Goal: Task Accomplishment & Management: Complete application form

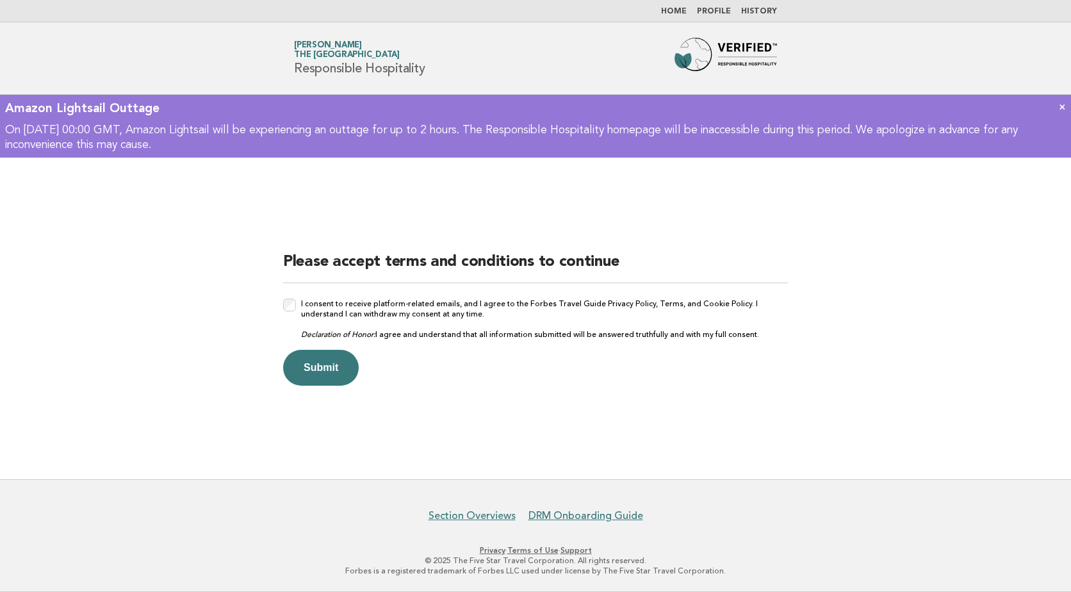
click at [296, 302] on div "I consent to receive platform-related emails, and I agree to the Forbes Travel …" at bounding box center [535, 318] width 505 height 41
click at [333, 371] on button "Submit" at bounding box center [321, 368] width 76 height 36
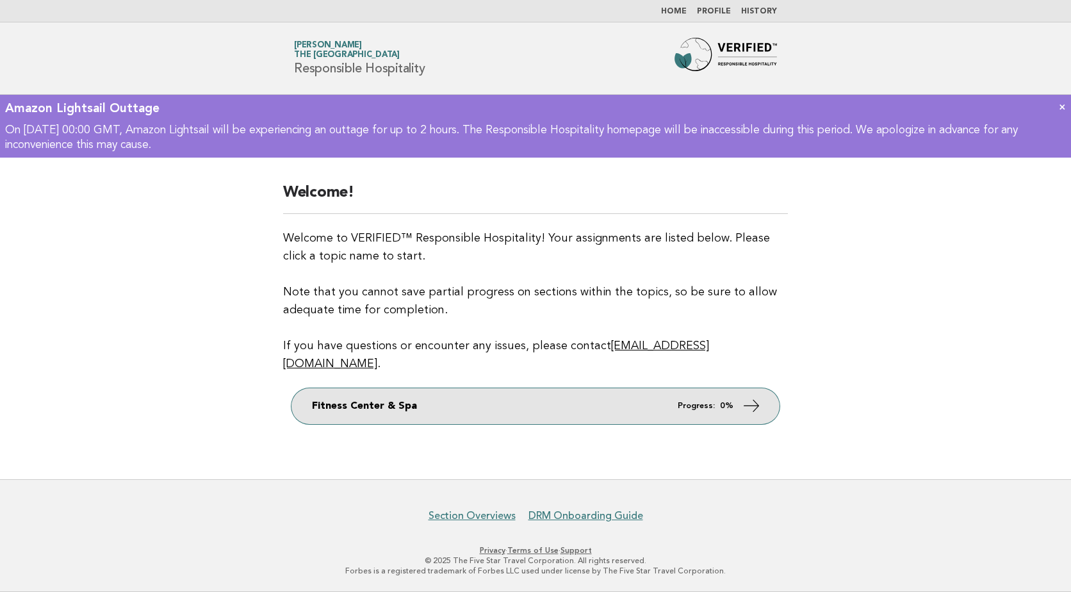
click at [735, 394] on link "Fitness Center & Spa Progress: 0%" at bounding box center [535, 406] width 488 height 36
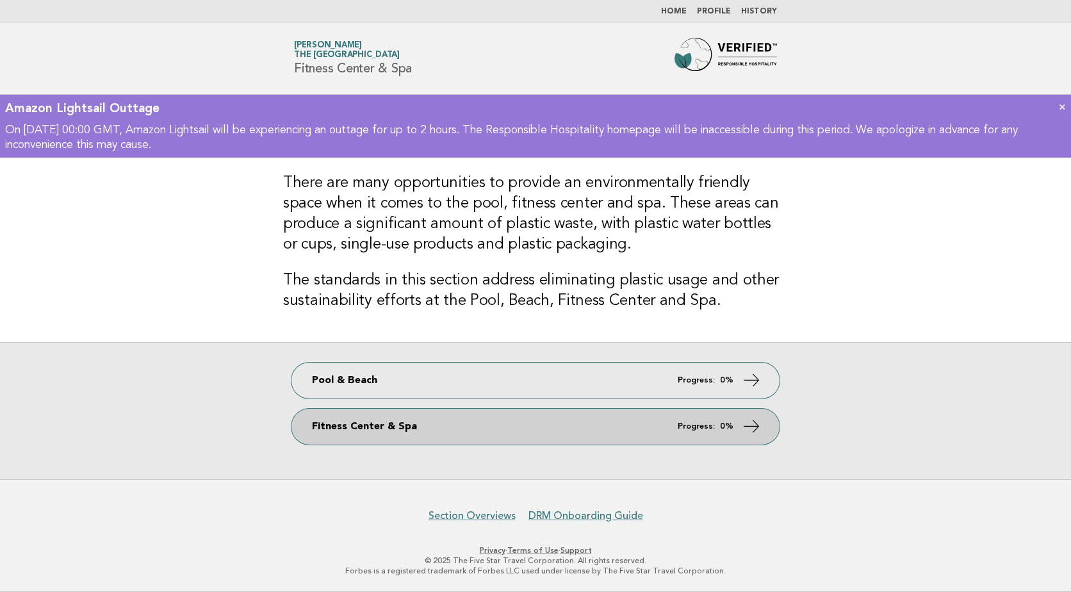
click at [588, 437] on link "Fitness Center & Spa Progress: 0%" at bounding box center [535, 427] width 488 height 36
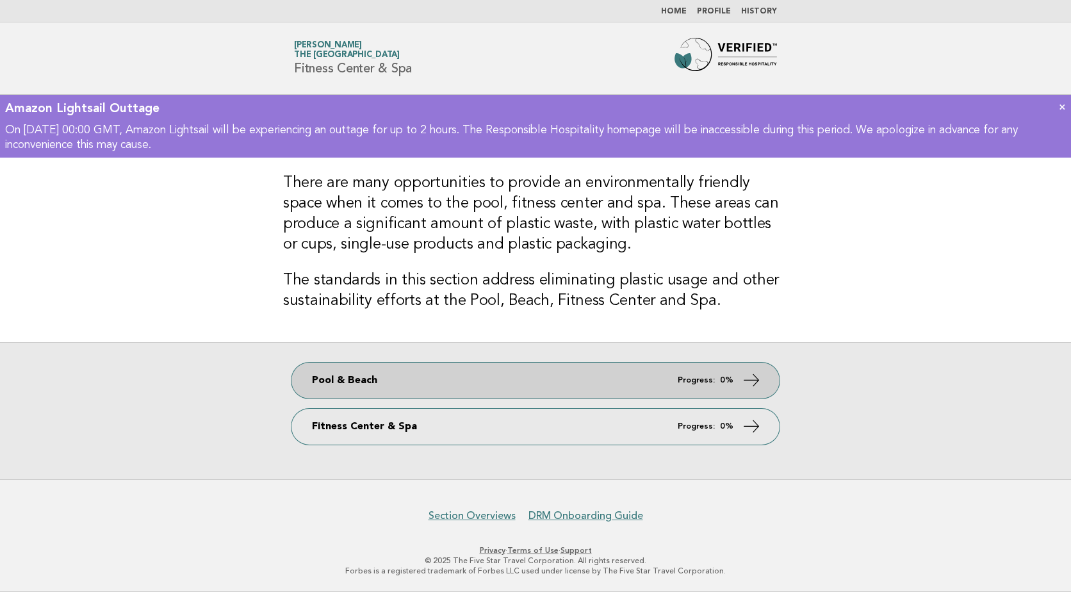
click at [572, 384] on link "Pool & Beach Progress: 0%" at bounding box center [535, 381] width 488 height 36
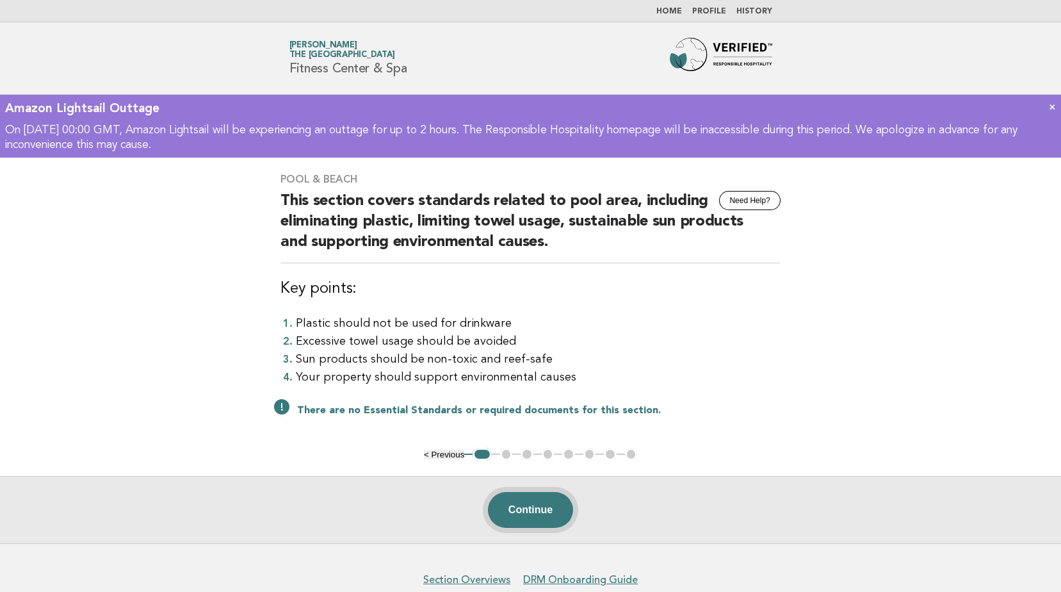
click at [528, 516] on button "Continue" at bounding box center [530, 510] width 85 height 36
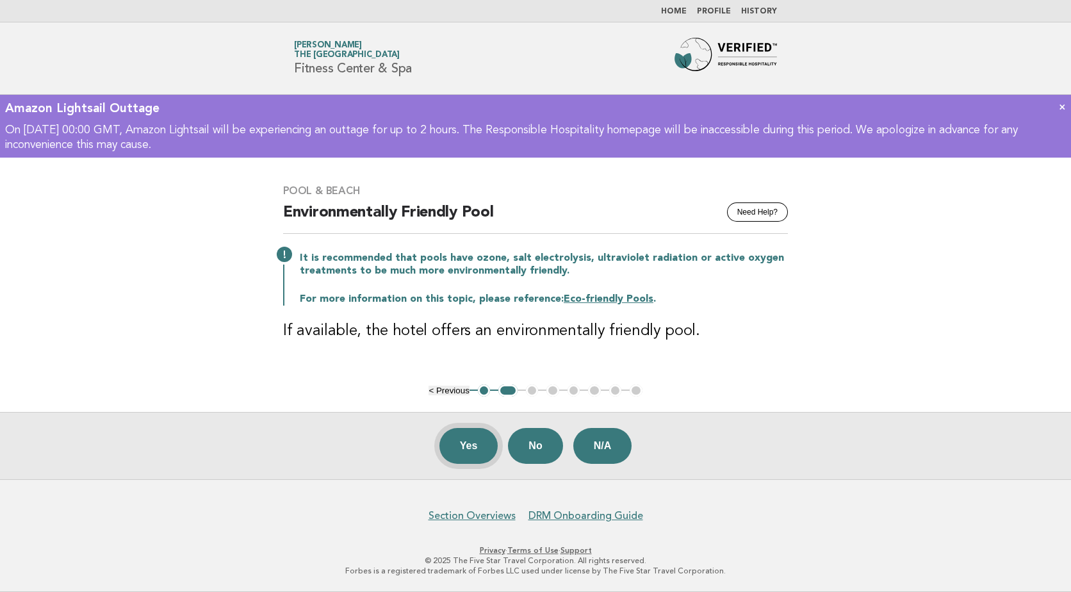
click at [466, 449] on button "Yes" at bounding box center [468, 446] width 59 height 36
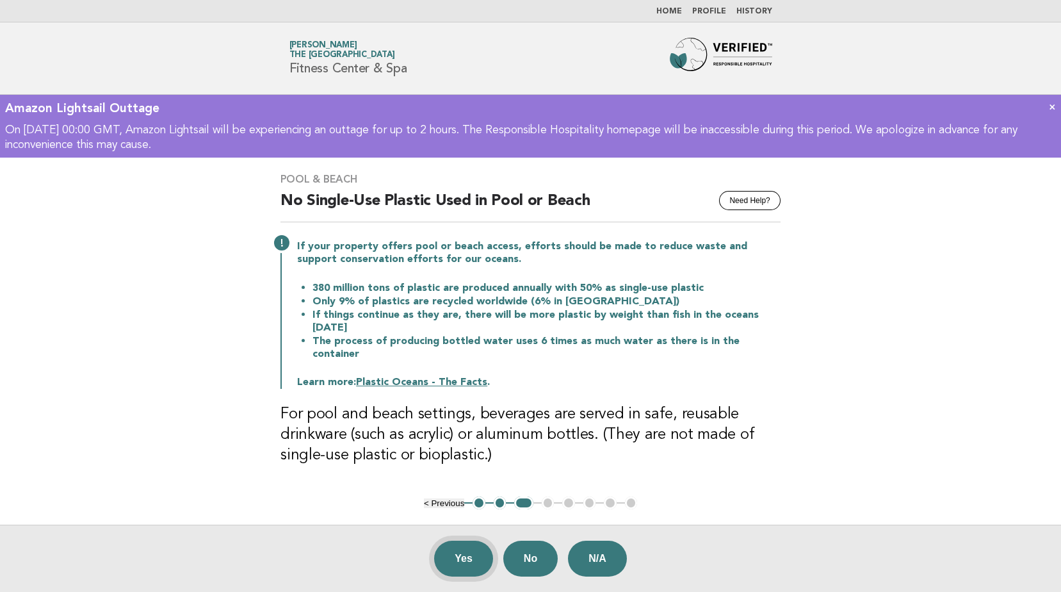
click at [466, 550] on button "Yes" at bounding box center [463, 559] width 59 height 36
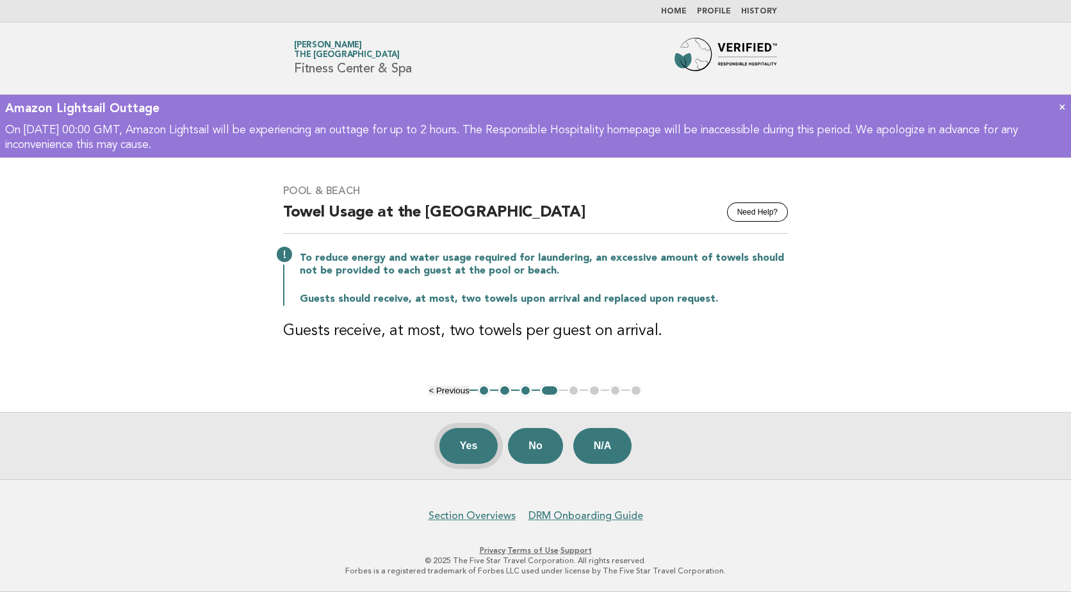
click at [463, 448] on button "Yes" at bounding box center [468, 446] width 59 height 36
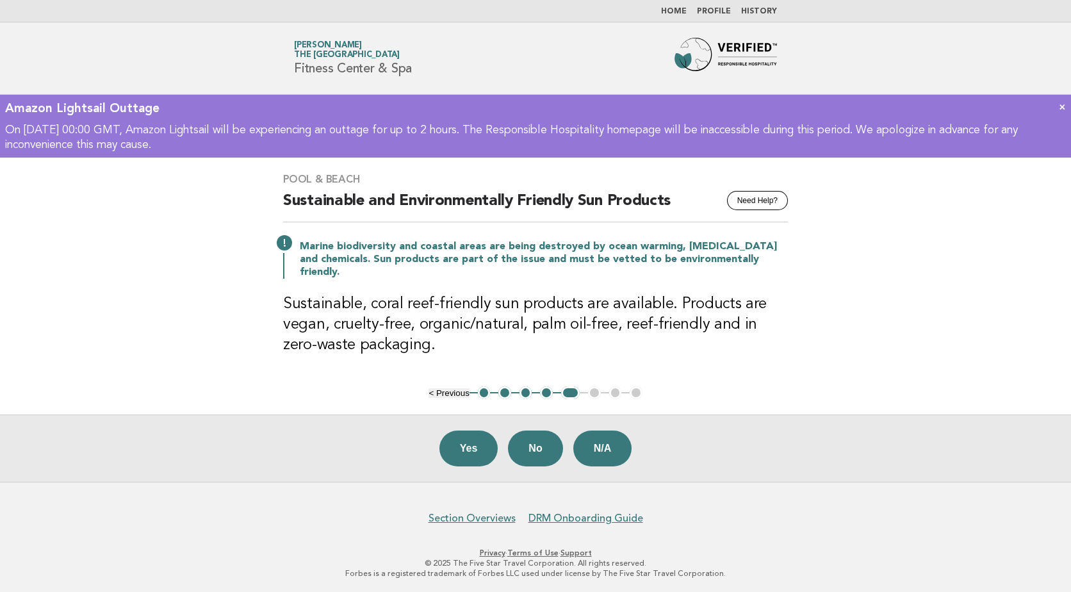
click at [463, 448] on button "Yes" at bounding box center [468, 448] width 59 height 36
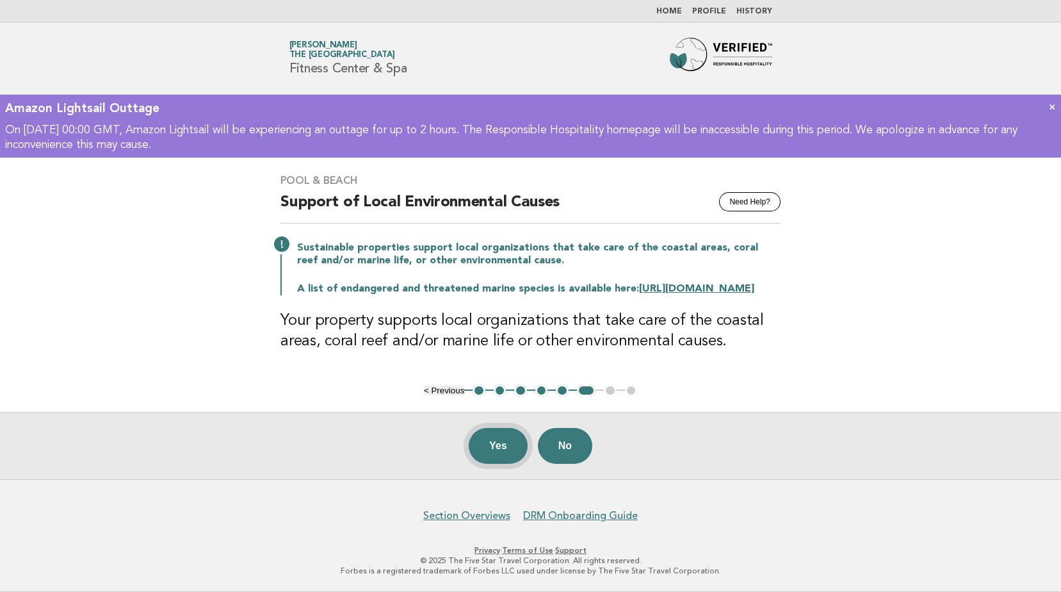
click at [491, 455] on button "Yes" at bounding box center [498, 446] width 59 height 36
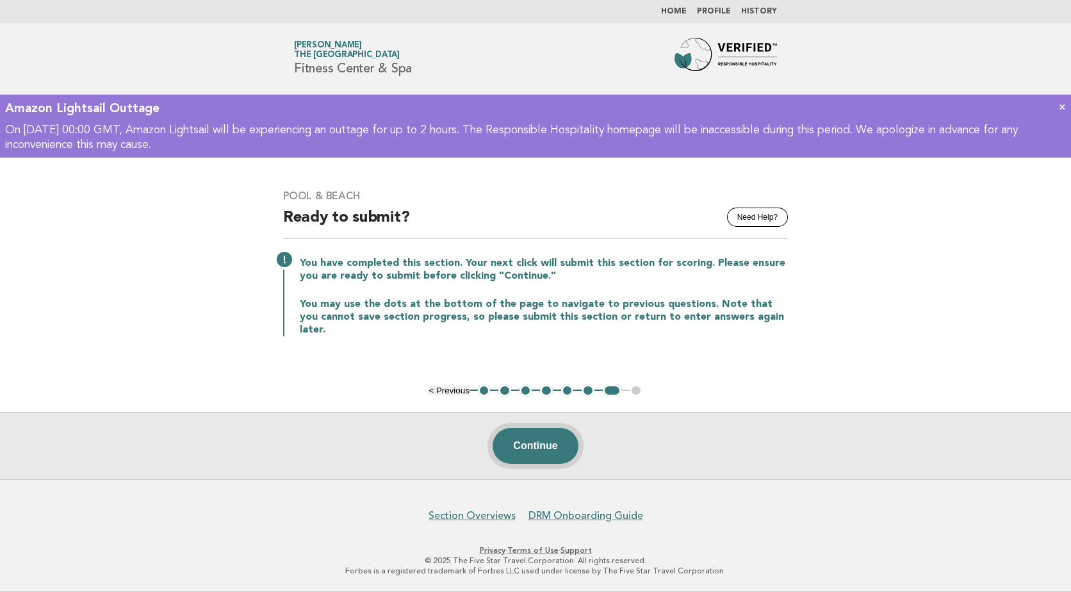
click at [507, 454] on button "Continue" at bounding box center [535, 446] width 85 height 36
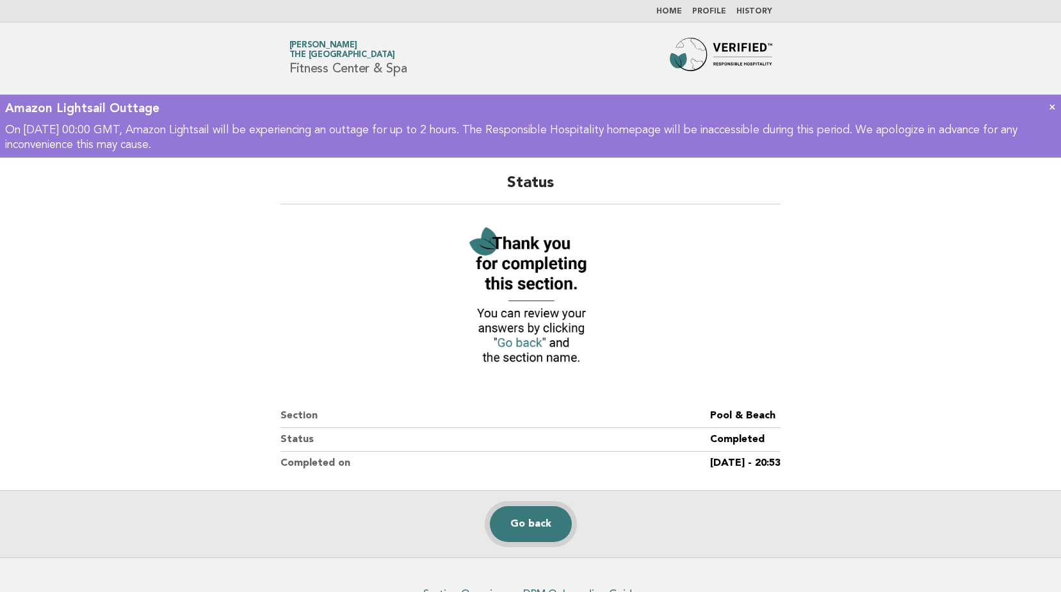
click at [553, 516] on link "Go back" at bounding box center [531, 524] width 82 height 36
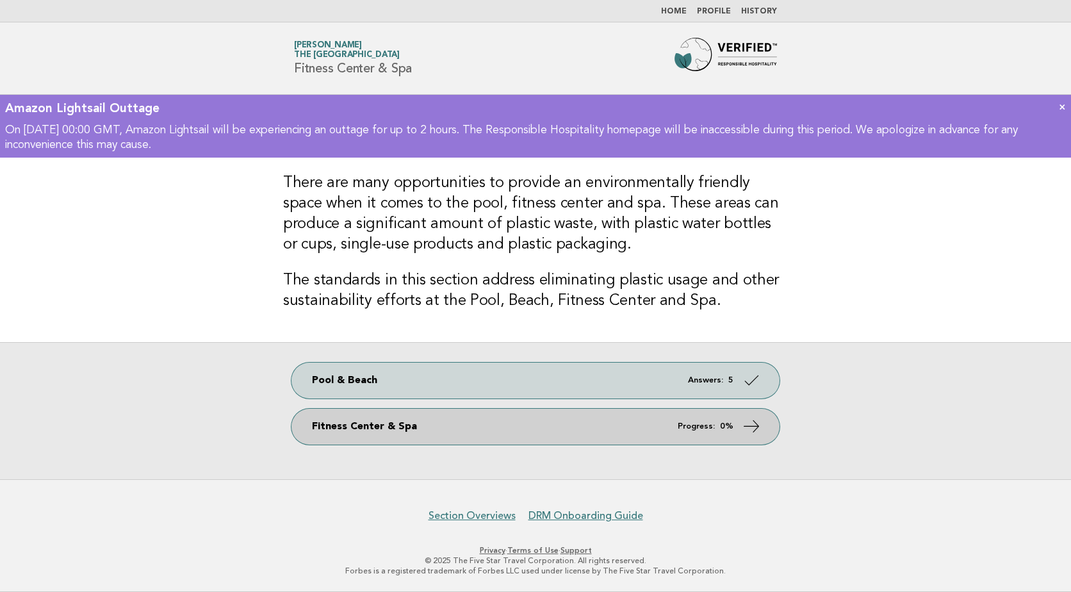
click at [491, 426] on link "Fitness Center & Spa Progress: 0%" at bounding box center [535, 427] width 488 height 36
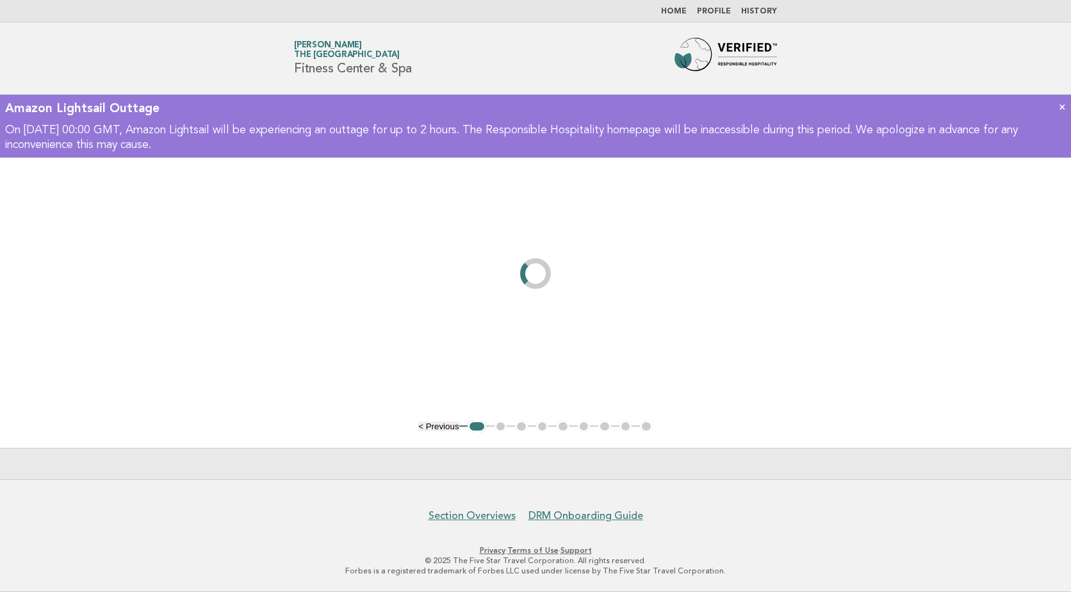
click at [491, 426] on ul "< Previous 1 2 3 4 5 6 7 8 9" at bounding box center [535, 426] width 234 height 13
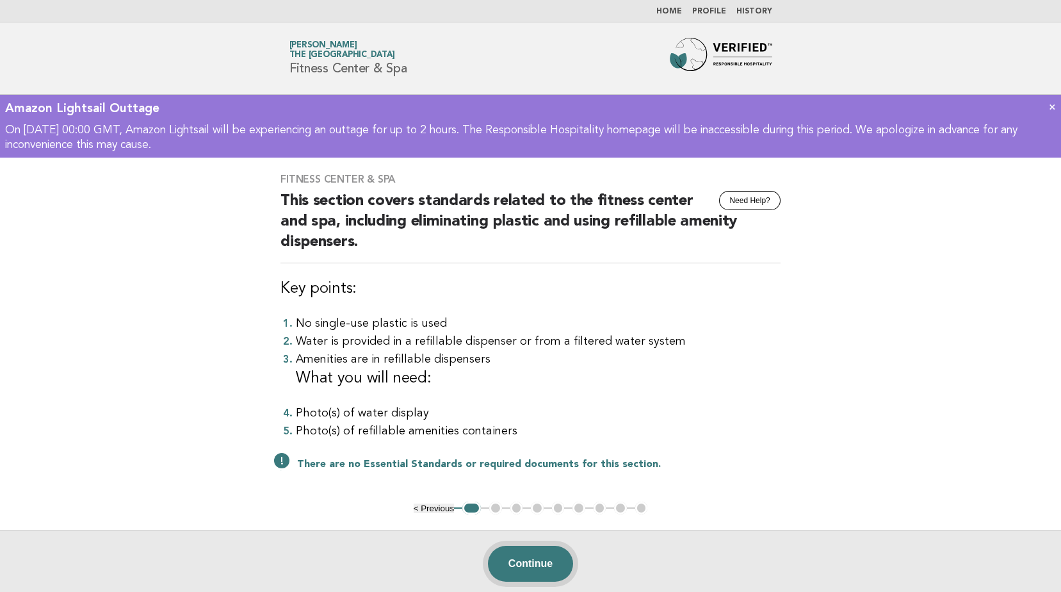
click at [544, 564] on button "Continue" at bounding box center [530, 564] width 85 height 36
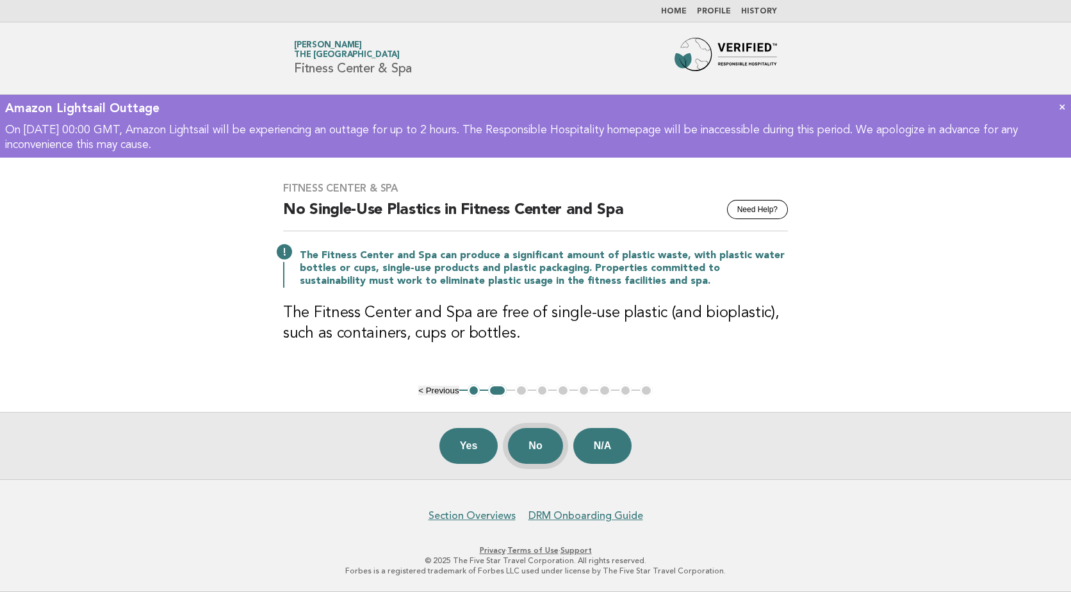
click at [553, 460] on button "No" at bounding box center [535, 446] width 54 height 36
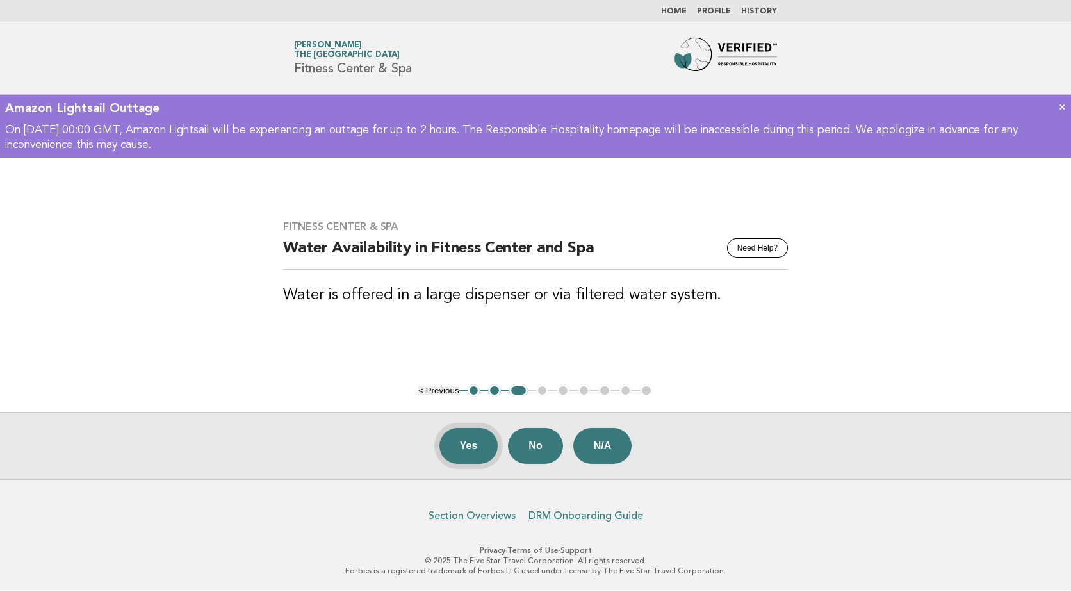
click at [492, 448] on button "Yes" at bounding box center [468, 446] width 59 height 36
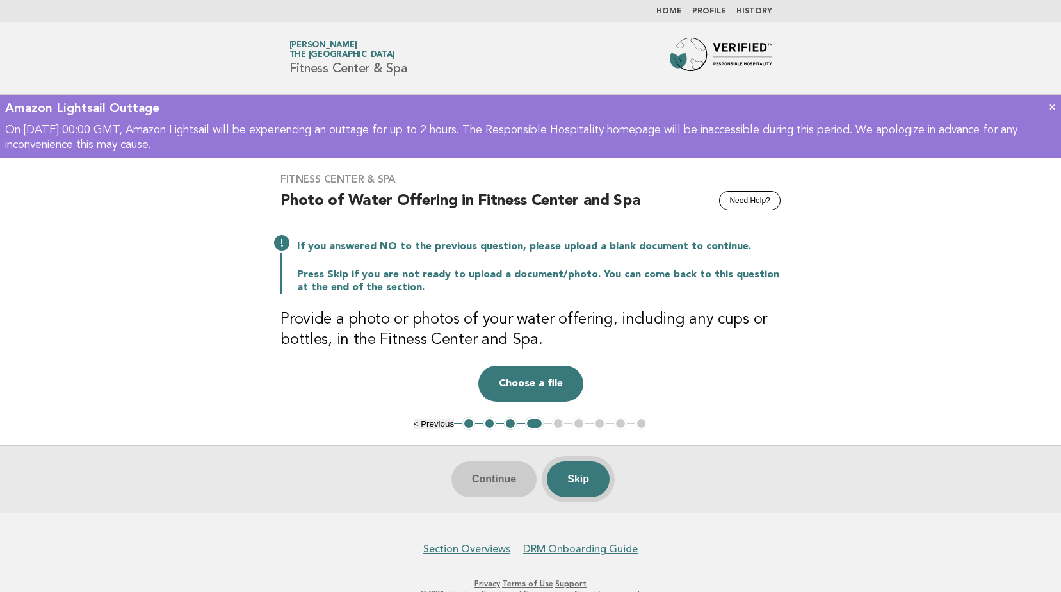
click at [601, 477] on button "Skip" at bounding box center [578, 479] width 63 height 36
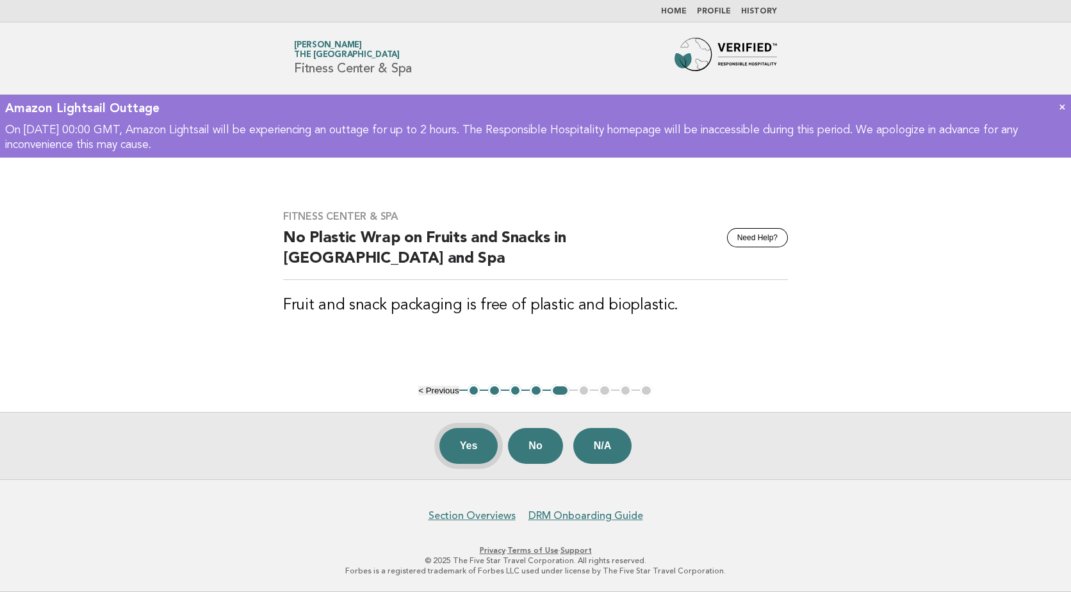
click at [459, 457] on button "Yes" at bounding box center [468, 446] width 59 height 36
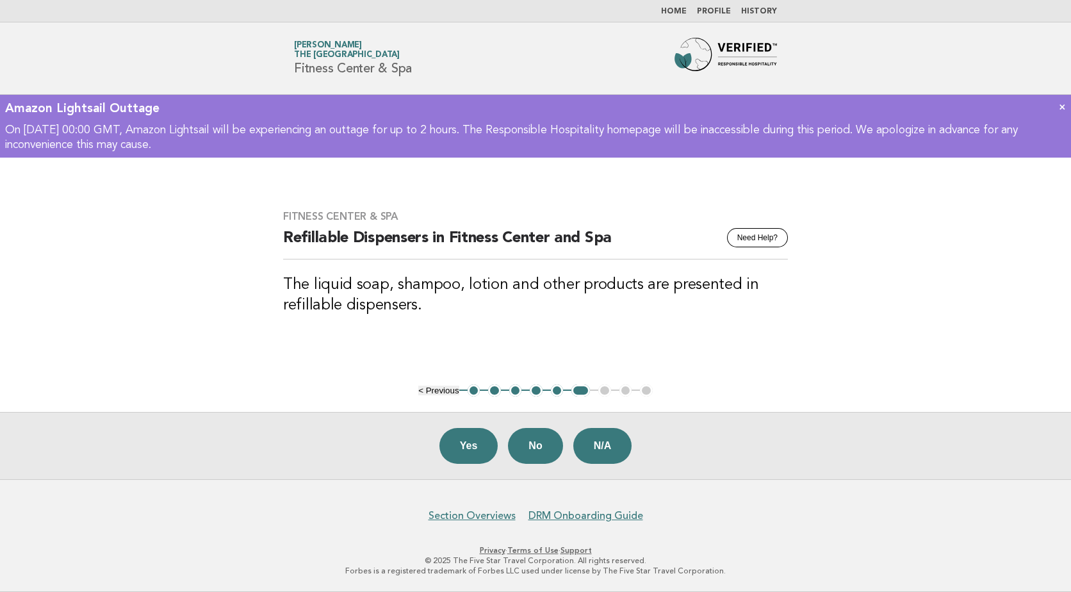
click at [459, 457] on button "Yes" at bounding box center [468, 446] width 59 height 36
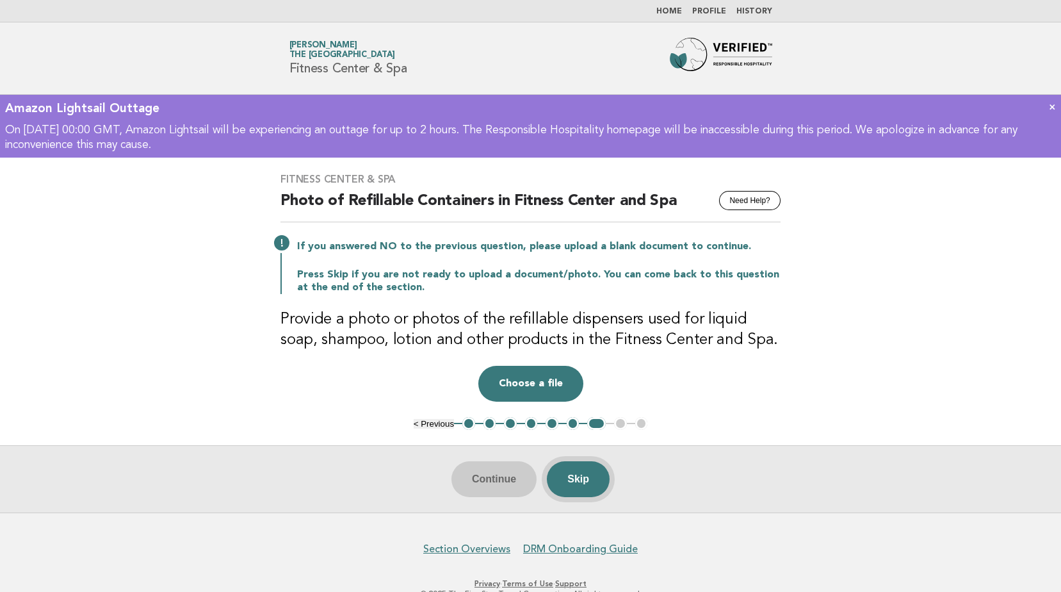
click at [592, 477] on button "Skip" at bounding box center [578, 479] width 63 height 36
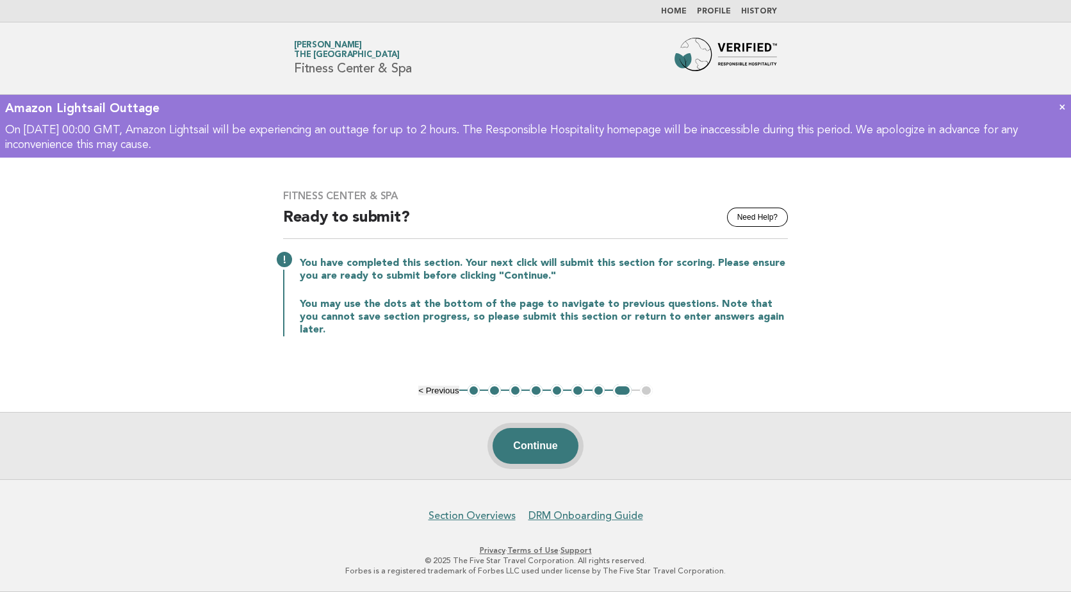
click at [552, 449] on button "Continue" at bounding box center [535, 446] width 85 height 36
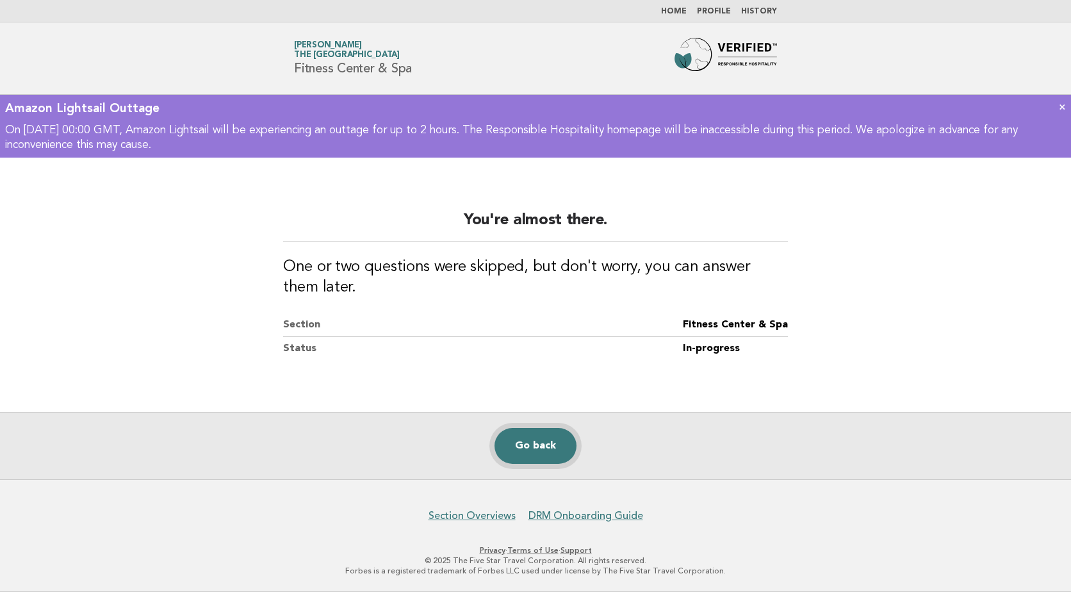
click at [558, 447] on link "Go back" at bounding box center [535, 446] width 82 height 36
